Goal: Transaction & Acquisition: Register for event/course

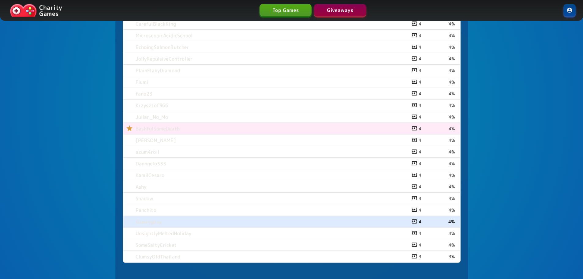
scroll to position [367, 0]
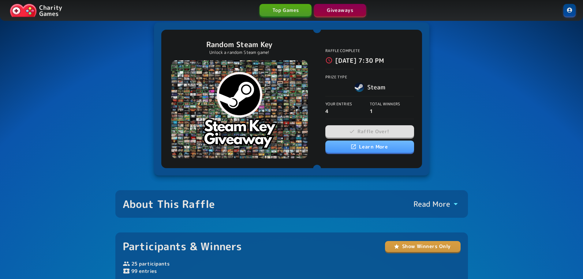
drag, startPoint x: 54, startPoint y: 145, endPoint x: 54, endPoint y: 121, distance: 24.5
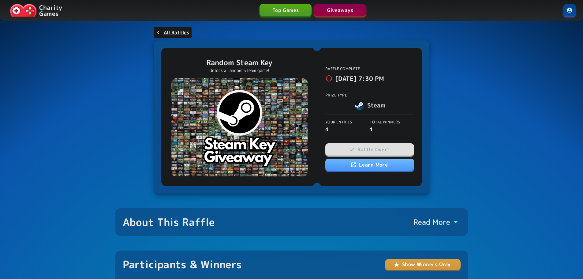
drag, startPoint x: 54, startPoint y: 121, endPoint x: 68, endPoint y: 97, distance: 27.3
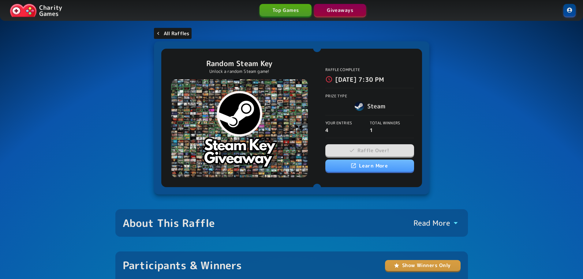
click at [170, 35] on p "All Raffles" at bounding box center [177, 33] width 26 height 7
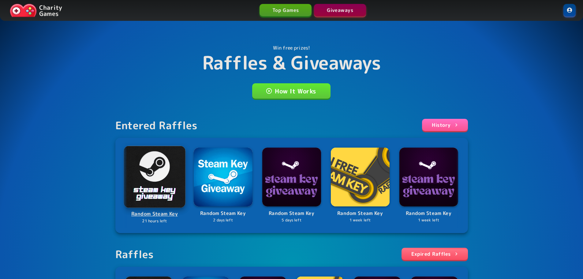
click at [160, 174] on img at bounding box center [155, 177] width 62 height 62
